Goal: Task Accomplishment & Management: Manage account settings

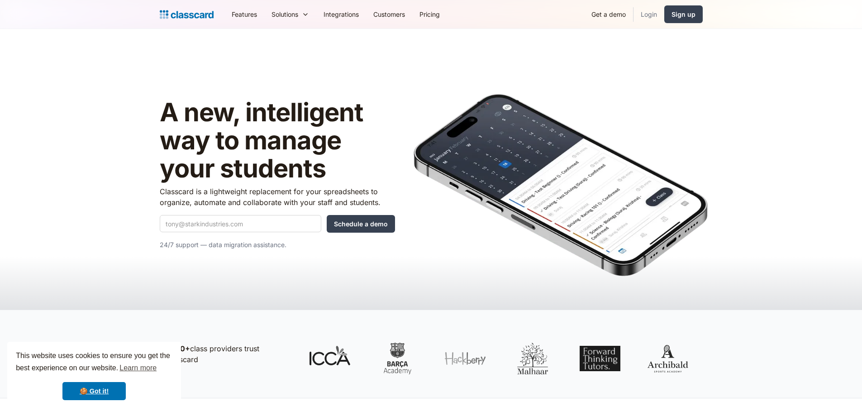
click at [649, 14] on link "Login" at bounding box center [649, 14] width 31 height 20
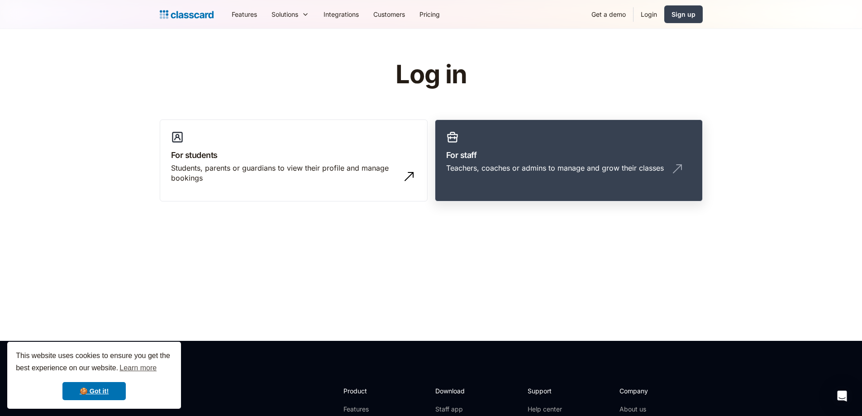
click at [493, 167] on div "Teachers, coaches or admins to manage and grow their classes" at bounding box center [555, 168] width 218 height 10
